Goal: Task Accomplishment & Management: Manage account settings

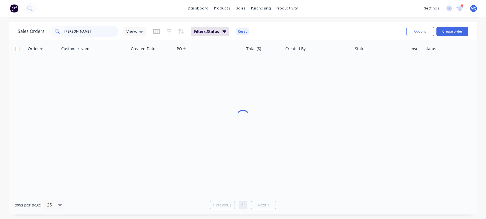
click at [100, 31] on input "[PERSON_NAME]" at bounding box center [92, 31] width 54 height 11
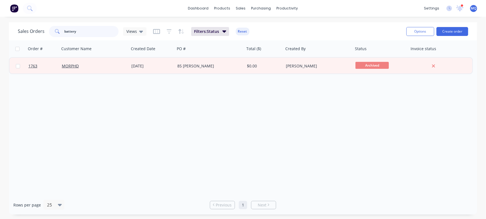
type input "battery"
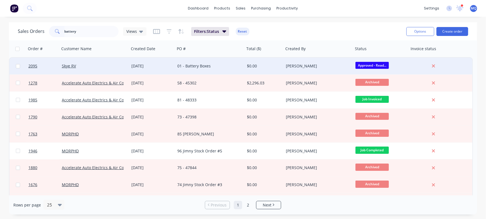
click at [216, 65] on div "01 - Battery Boxes" at bounding box center [208, 66] width 62 height 6
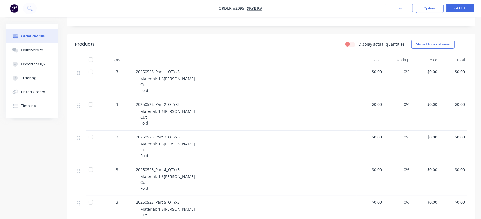
scroll to position [104, 0]
click at [398, 9] on button "Close" at bounding box center [399, 8] width 28 height 8
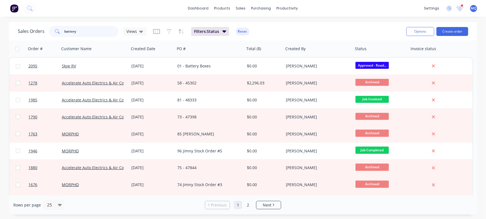
click at [93, 31] on input "battery" at bounding box center [92, 31] width 54 height 11
type input "morphd"
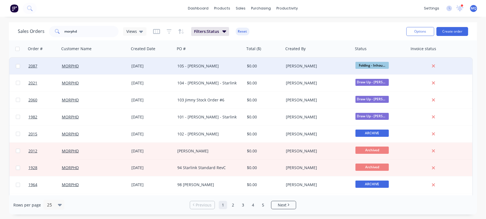
click at [221, 68] on div "105 - [PERSON_NAME]" at bounding box center [208, 66] width 62 height 6
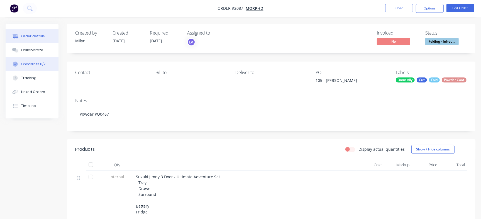
click at [40, 65] on div "Checklists 0/7" at bounding box center [33, 64] width 25 height 5
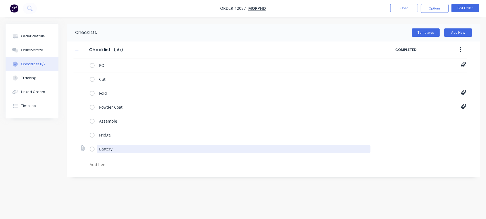
drag, startPoint x: 117, startPoint y: 148, endPoint x: 88, endPoint y: 141, distance: 29.2
click at [57, 138] on div "Checklists Templates Add New Checklist Checklist Enter Checklist name ( 0 / 7 )…" at bounding box center [243, 100] width 475 height 153
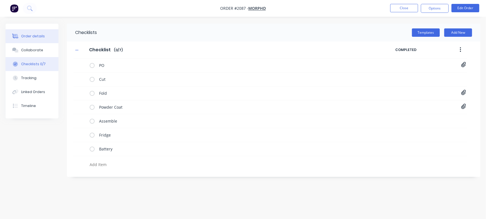
click at [31, 30] on button "Order details" at bounding box center [32, 36] width 53 height 14
type textarea "x"
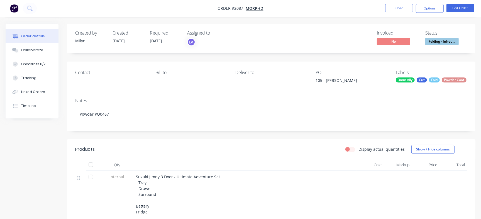
drag, startPoint x: 326, startPoint y: 80, endPoint x: 357, endPoint y: 80, distance: 31.5
click at [357, 80] on div "105 - [PERSON_NAME]" at bounding box center [350, 81] width 70 height 8
copy div "[PERSON_NAME]"
click at [41, 49] on div "Collaborate" at bounding box center [32, 50] width 22 height 5
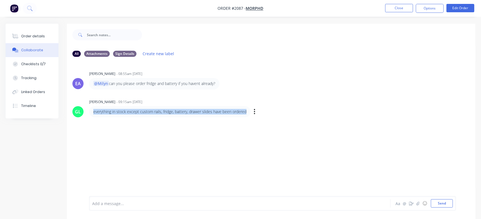
drag, startPoint x: 248, startPoint y: 112, endPoint x: 93, endPoint y: 107, distance: 154.6
click at [93, 107] on div "everything in stock except custom rails, fridge, battery, drawer slides have be…" at bounding box center [170, 111] width 162 height 11
copy p "everything in stock except custom rails, fridge, battery, drawer slides have be…"
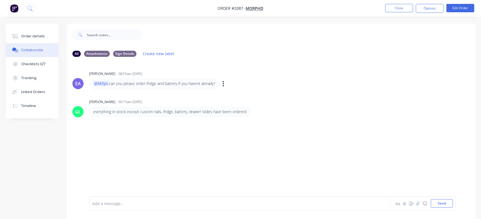
click at [277, 83] on div "EA [PERSON_NAME] - 08:55am [DATE] @Milyn can you please order fridge and batter…" at bounding box center [271, 79] width 408 height 19
click at [393, 9] on button "Close" at bounding box center [399, 8] width 28 height 8
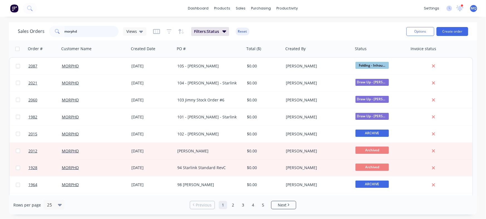
click at [92, 32] on input "morphd" at bounding box center [92, 31] width 54 height 11
type input "woodland"
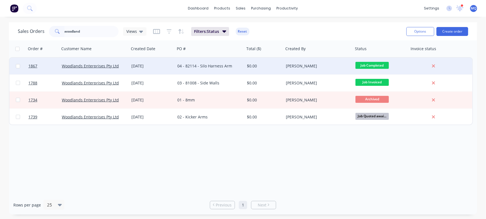
click at [196, 63] on div "04 - 82114 - Silo Harness Arm" at bounding box center [208, 66] width 62 height 6
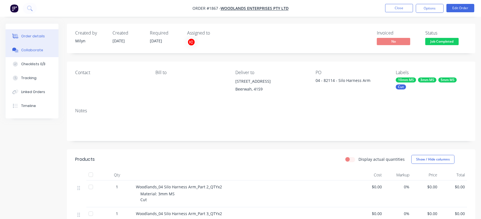
click at [28, 53] on button "Collaborate" at bounding box center [32, 50] width 53 height 14
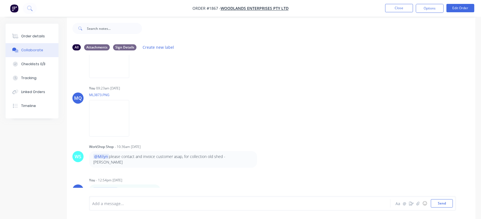
scroll to position [8, 0]
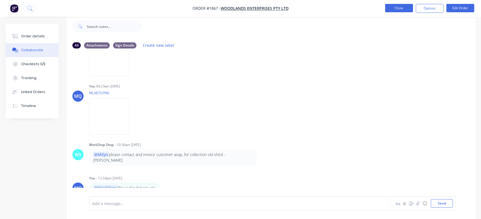
click at [395, 11] on button "Close" at bounding box center [399, 8] width 28 height 8
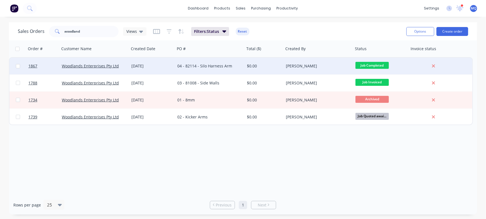
click at [209, 66] on div "04 - 82114 - Silo Harness Arm" at bounding box center [208, 66] width 62 height 6
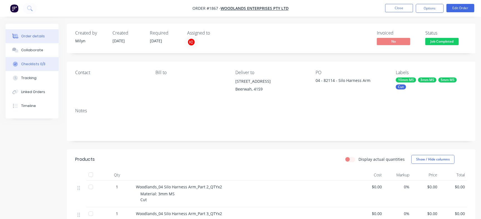
click at [46, 63] on button "Checklists 0/3" at bounding box center [32, 64] width 53 height 14
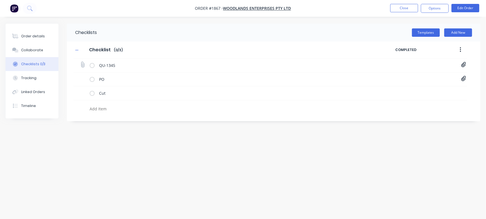
drag, startPoint x: 464, startPoint y: 65, endPoint x: 451, endPoint y: 66, distance: 12.8
click at [463, 65] on icon at bounding box center [463, 65] width 5 height 6
click at [401, 76] on link "Quote QU1345.pdf" at bounding box center [418, 77] width 65 height 6
click at [366, 138] on div "Checklists Templates Add New Checklist Checklist Enter Checklist name ( 0 / 3 )…" at bounding box center [243, 99] width 475 height 150
click at [463, 74] on div "PO PO 82114.pdf" at bounding box center [271, 79] width 394 height 14
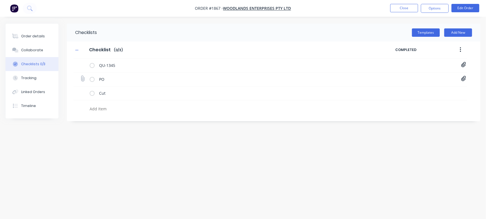
click at [464, 76] on icon at bounding box center [463, 79] width 5 height 6
click at [401, 91] on link "PO 82114.pdf" at bounding box center [418, 91] width 65 height 6
click at [396, 9] on button "Close" at bounding box center [404, 8] width 28 height 8
type textarea "x"
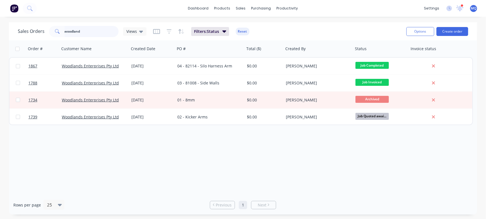
drag, startPoint x: 97, startPoint y: 34, endPoint x: 0, endPoint y: 28, distance: 97.7
click at [0, 28] on div "Sales Orders woodland Views Filters: Status Reset Options Create order Order # …" at bounding box center [243, 118] width 486 height 192
type input "red bull"
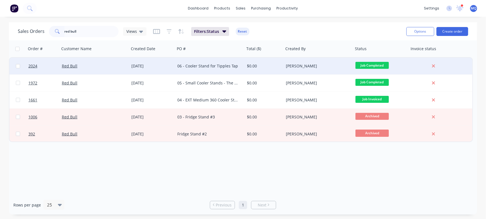
click at [206, 66] on div "06 - Cooler Stand for Tipples Tap" at bounding box center [208, 66] width 62 height 6
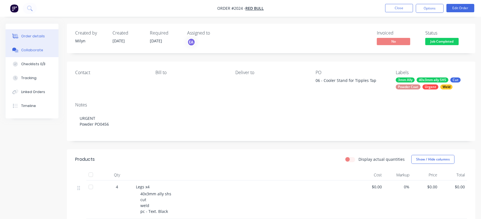
click at [36, 51] on div "Collaborate" at bounding box center [32, 50] width 22 height 5
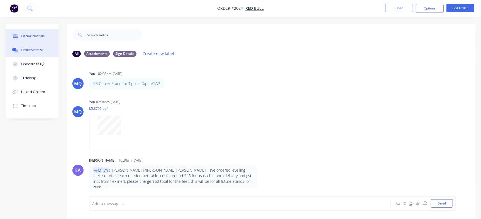
click at [39, 39] on button "Order details" at bounding box center [32, 36] width 53 height 14
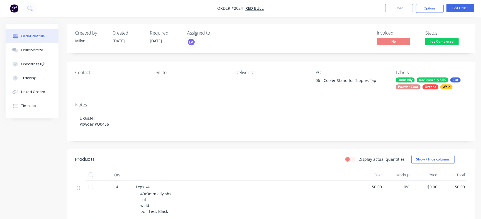
drag, startPoint x: 323, startPoint y: 80, endPoint x: 377, endPoint y: 80, distance: 54.0
click at [377, 80] on div "06 - Cooler Stand for Tipples Tap" at bounding box center [350, 81] width 70 height 8
copy div "Cooler Stand for Tipples Tap"
click at [395, 11] on button "Close" at bounding box center [399, 8] width 28 height 8
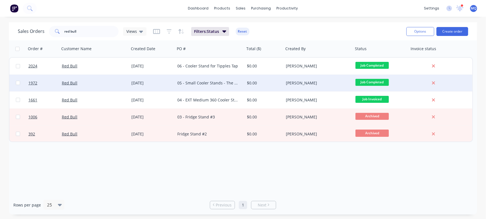
click at [215, 88] on div "05 - Small Cooler Stands - The Beat" at bounding box center [210, 83] width 70 height 17
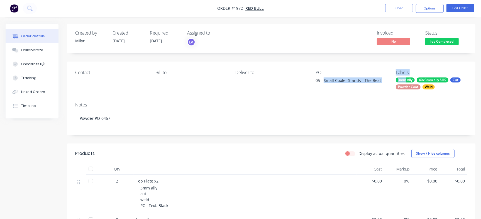
drag, startPoint x: 323, startPoint y: 80, endPoint x: 405, endPoint y: 77, distance: 81.9
click at [405, 77] on div "Contact Bill to Deliver to PO 05 - Small Cooler Stands - The Beat Labels 3mm Al…" at bounding box center [271, 80] width 408 height 36
click at [363, 68] on div "Contact Bill to Deliver to PO 05 - Small Cooler Stands - The Beat Labels 3mm Al…" at bounding box center [271, 80] width 408 height 36
drag, startPoint x: 323, startPoint y: 80, endPoint x: 379, endPoint y: 77, distance: 56.0
click at [379, 77] on div "05 - Small Cooler Stands - The Beat" at bounding box center [350, 81] width 70 height 8
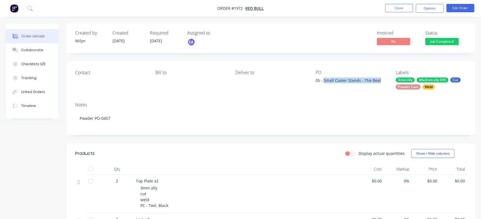
copy div "Small Cooler Stands - The Beat"
click at [47, 60] on button "Checklists 0/3" at bounding box center [32, 64] width 53 height 14
type textarea "x"
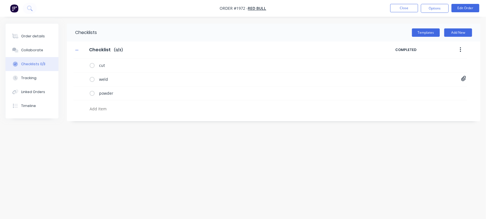
drag, startPoint x: 38, startPoint y: 48, endPoint x: 101, endPoint y: 65, distance: 65.3
click at [38, 48] on div "Collaborate" at bounding box center [32, 50] width 22 height 5
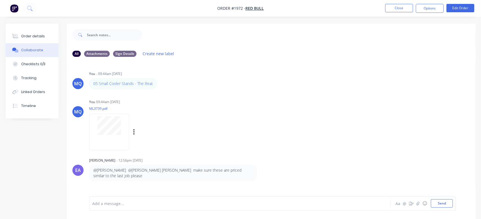
click at [120, 136] on div at bounding box center [109, 132] width 40 height 36
click at [398, 7] on button "Close" at bounding box center [399, 8] width 28 height 8
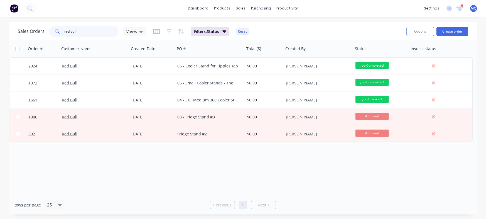
drag, startPoint x: 103, startPoint y: 31, endPoint x: 0, endPoint y: 18, distance: 103.5
click at [0, 18] on div "dashboard products sales purchasing productivity dashboard products Product Cat…" at bounding box center [243, 109] width 486 height 219
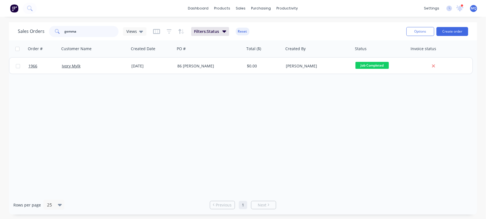
drag, startPoint x: 100, startPoint y: 28, endPoint x: 0, endPoint y: 4, distance: 102.8
click at [0, 4] on div "dashboard products sales purchasing productivity dashboard products Product Cat…" at bounding box center [243, 109] width 486 height 219
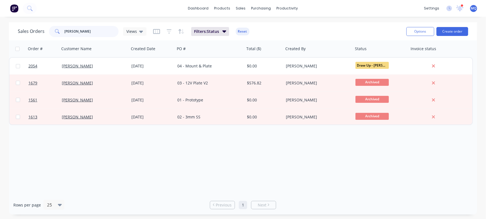
drag, startPoint x: 90, startPoint y: 34, endPoint x: 0, endPoint y: 30, distance: 89.8
click at [0, 30] on div "Sales Orders [PERSON_NAME] Views Filters: Status Reset Options Create order Ord…" at bounding box center [243, 118] width 486 height 192
type input "woodland"
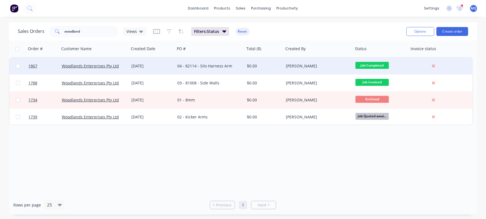
click at [194, 69] on div "04 - 82114 - Silo Harness Arm" at bounding box center [210, 66] width 70 height 17
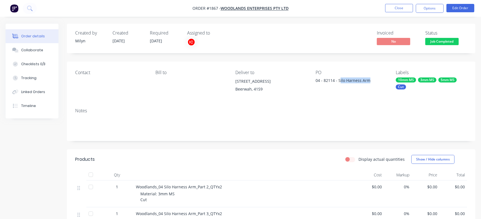
drag, startPoint x: 339, startPoint y: 81, endPoint x: 369, endPoint y: 84, distance: 29.9
click at [369, 84] on div "04 - 82114 - Silo Harness Arm" at bounding box center [350, 81] width 70 height 8
click at [341, 87] on div "PO 04 - 82114 - Silo Harness Arm" at bounding box center [350, 82] width 71 height 25
drag, startPoint x: 338, startPoint y: 82, endPoint x: 374, endPoint y: 82, distance: 36.2
click at [374, 82] on div "04 - 82114 - Silo Harness Arm" at bounding box center [350, 81] width 70 height 8
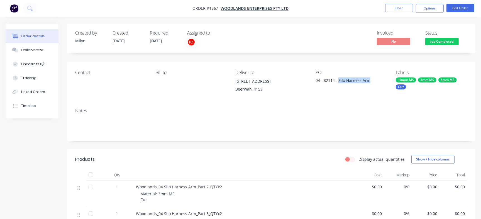
copy div "Silo Harness Arm"
click at [390, 6] on button "Close" at bounding box center [399, 8] width 28 height 8
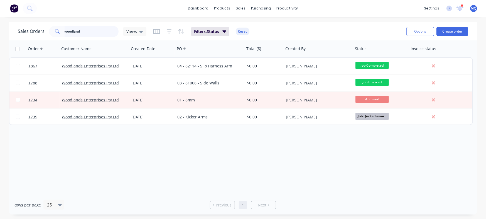
drag, startPoint x: 104, startPoint y: 33, endPoint x: 36, endPoint y: 30, distance: 67.7
click at [9, 23] on div "Sales Orders woodland Views Filters: Status Reset Options Create order" at bounding box center [243, 31] width 468 height 18
click at [131, 32] on span "Views" at bounding box center [131, 31] width 11 height 6
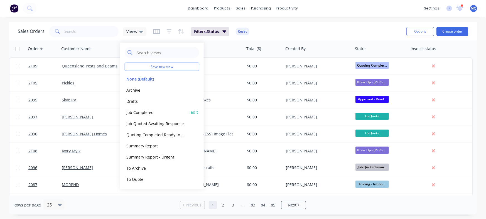
click at [140, 113] on button "Job Completed" at bounding box center [156, 112] width 63 height 6
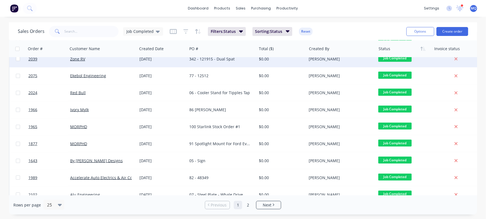
scroll to position [288, 0]
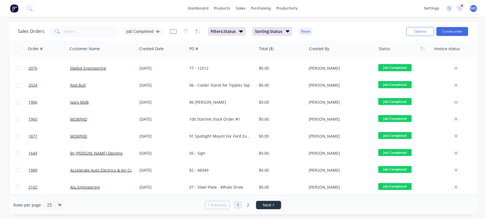
click at [263, 205] on span "Next" at bounding box center [267, 205] width 9 height 6
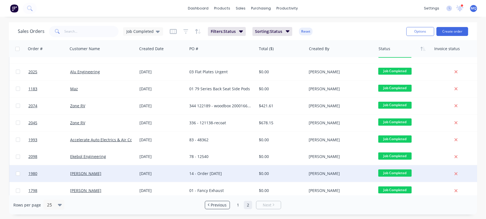
scroll to position [0, 0]
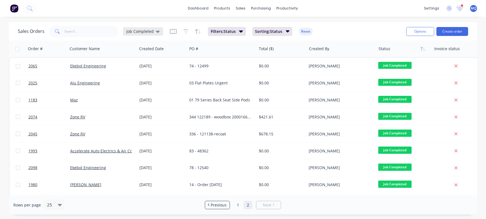
click at [135, 32] on span "Job Completed" at bounding box center [139, 31] width 27 height 6
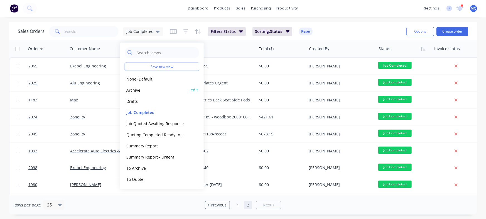
click at [139, 91] on button "Archive" at bounding box center [156, 90] width 63 height 6
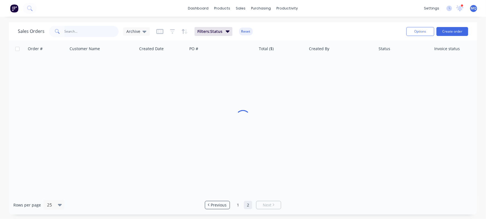
click at [97, 31] on input "text" at bounding box center [92, 31] width 54 height 11
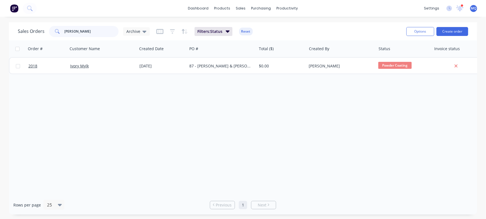
click at [97, 31] on input "[PERSON_NAME]" at bounding box center [92, 31] width 54 height 11
type input "ivory"
